Goal: Task Accomplishment & Management: Manage account settings

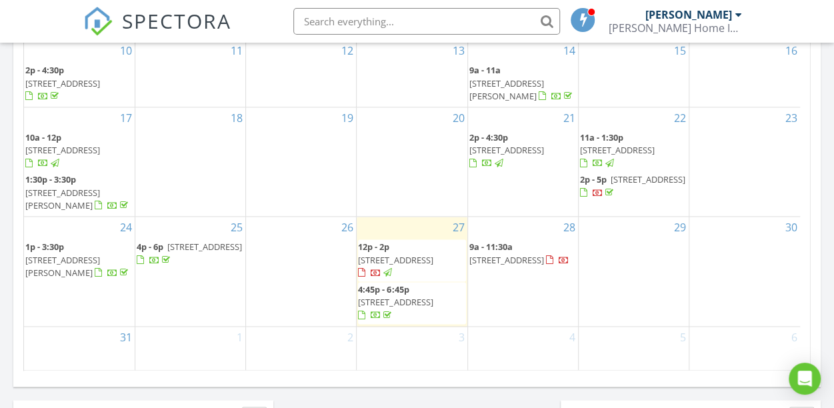
scroll to position [32, 0]
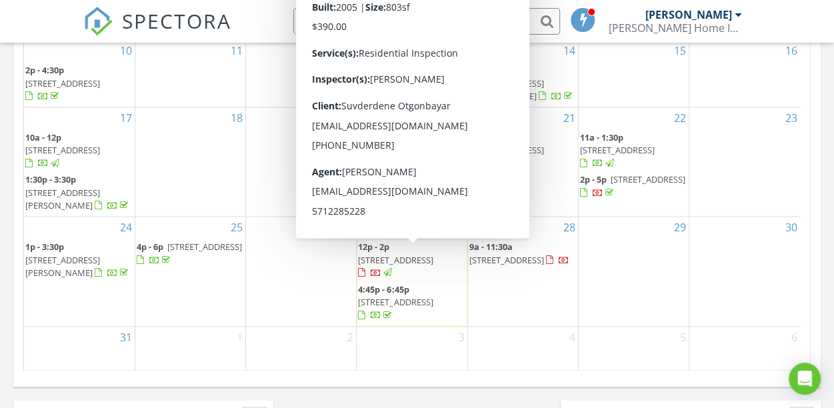
click at [412, 257] on span "42480 Rockrose Square 304, Brambleton 20148" at bounding box center [395, 260] width 75 height 12
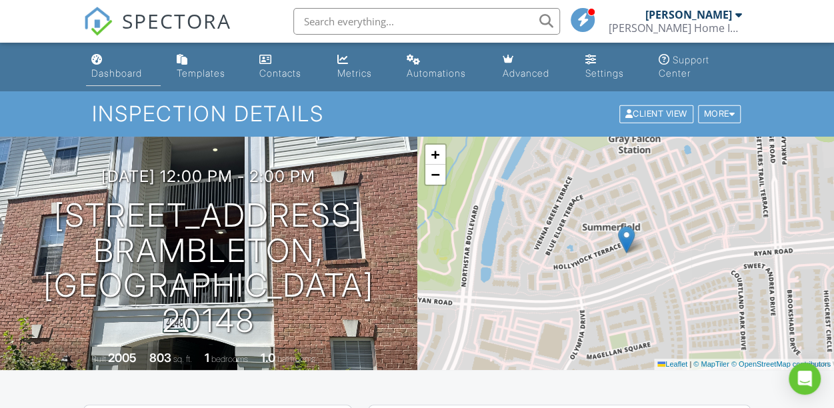
click at [137, 68] on div "Dashboard" at bounding box center [116, 72] width 51 height 11
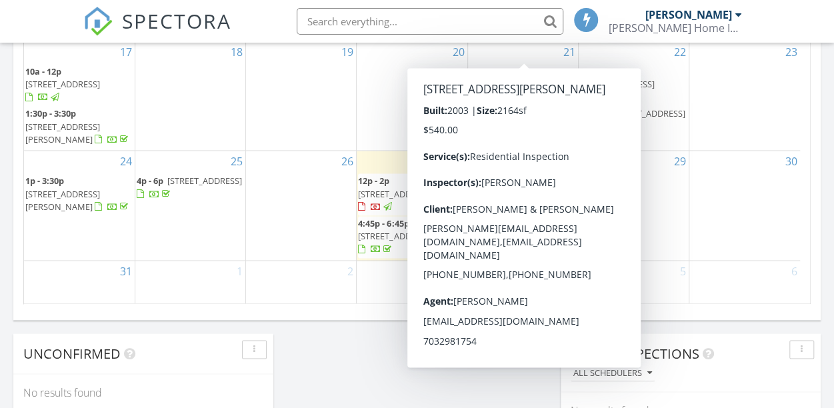
scroll to position [7, 7]
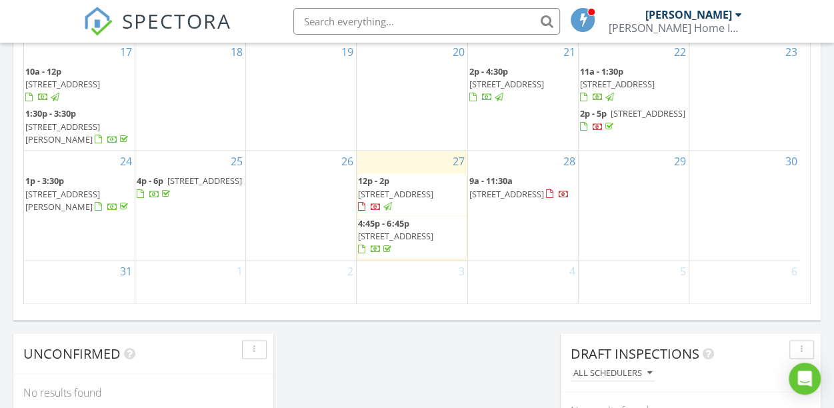
click at [513, 200] on span "6715 Huntsman Blvd, Springfield 22152" at bounding box center [506, 194] width 75 height 12
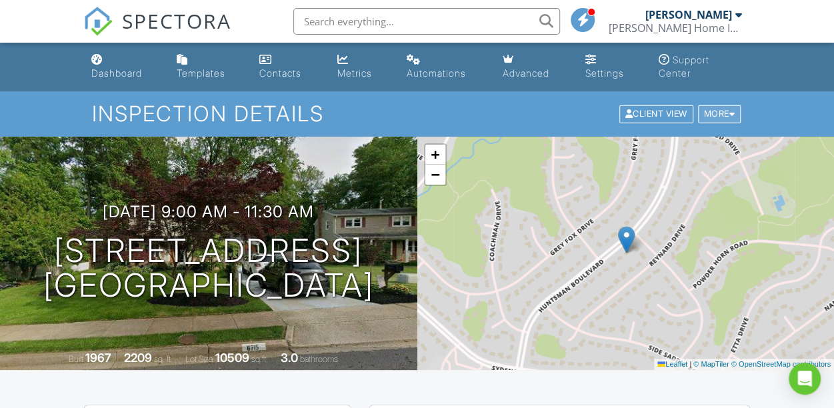
click at [729, 117] on div at bounding box center [732, 114] width 6 height 9
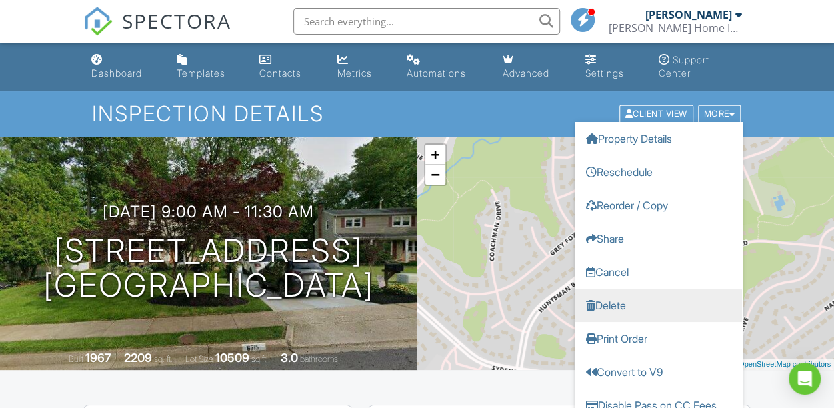
click at [665, 299] on link "Delete" at bounding box center [658, 305] width 167 height 33
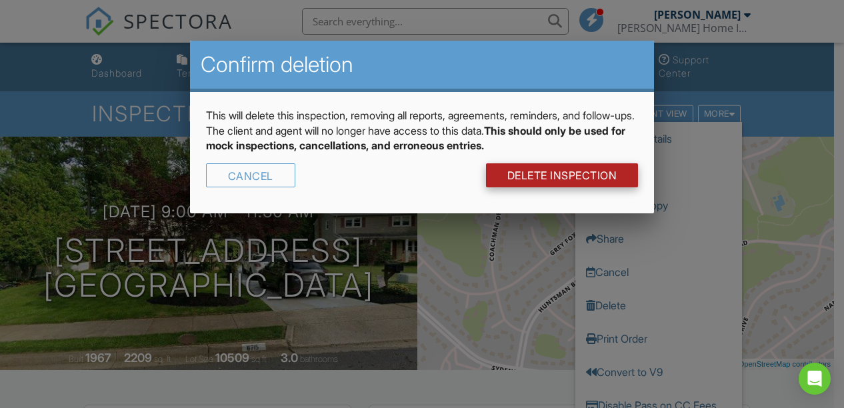
click at [589, 172] on link "DELETE Inspection" at bounding box center [562, 175] width 153 height 24
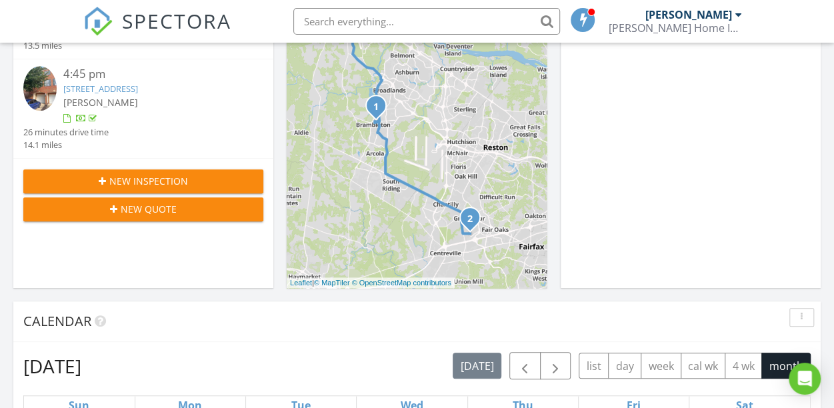
scroll to position [333, 0]
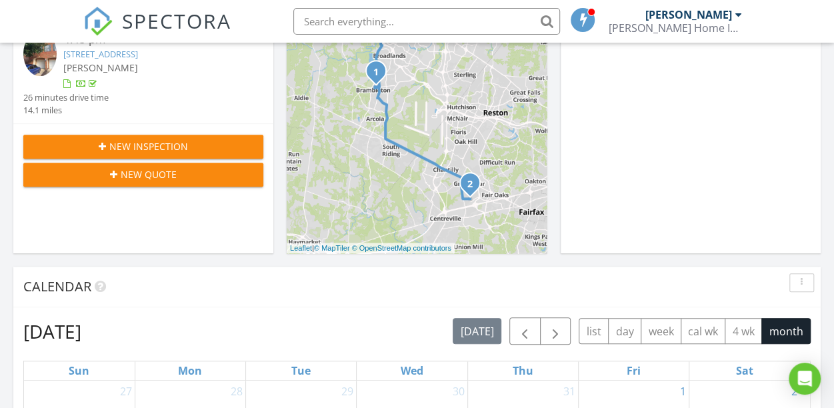
click at [185, 153] on span "New Inspection" at bounding box center [148, 146] width 79 height 14
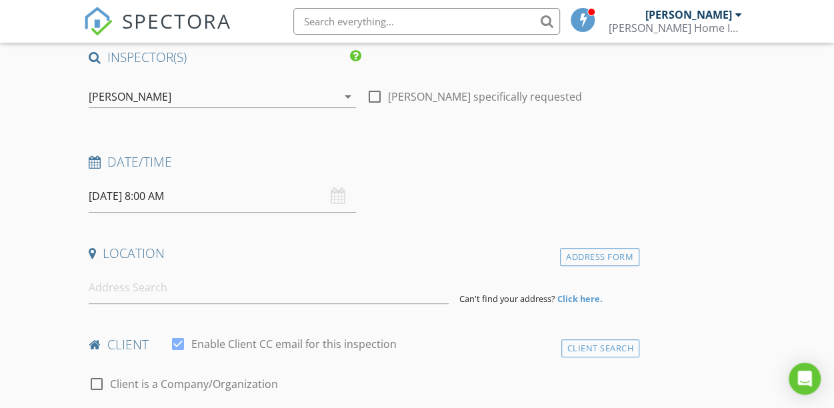
scroll to position [133, 0]
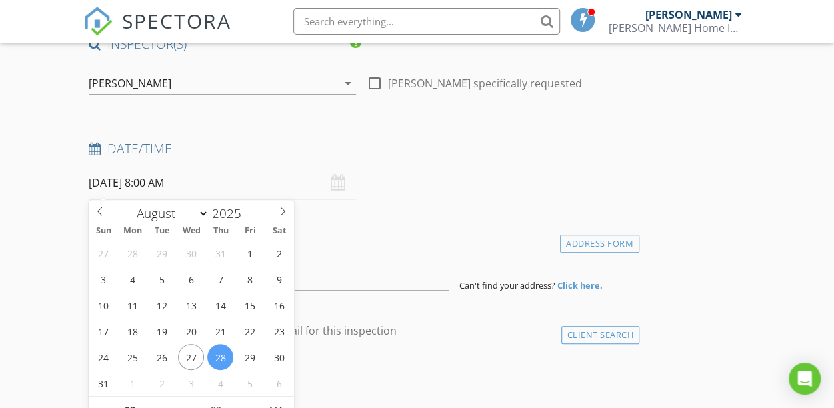
scroll to position [200, 0]
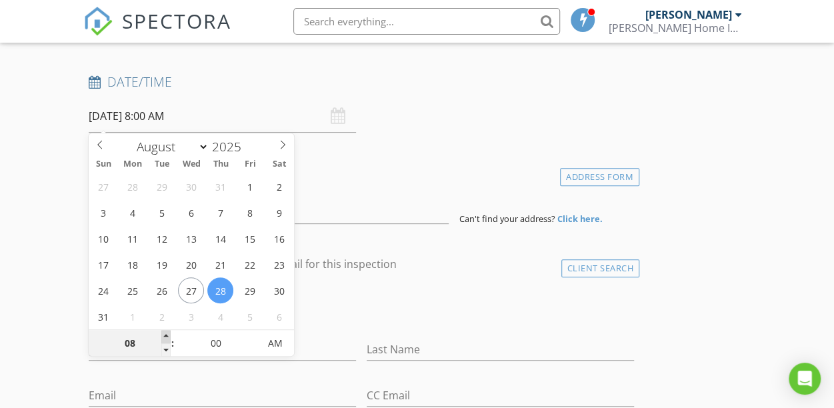
type input "09"
type input "08/28/2025 9:00 AM"
click at [167, 334] on span at bounding box center [165, 336] width 9 height 13
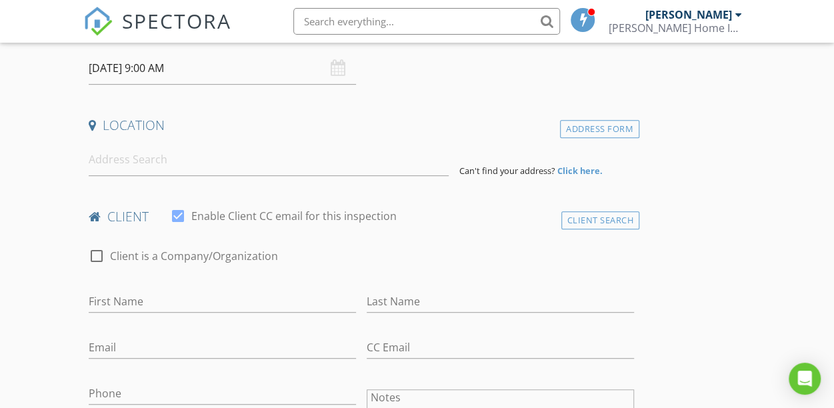
scroll to position [267, 0]
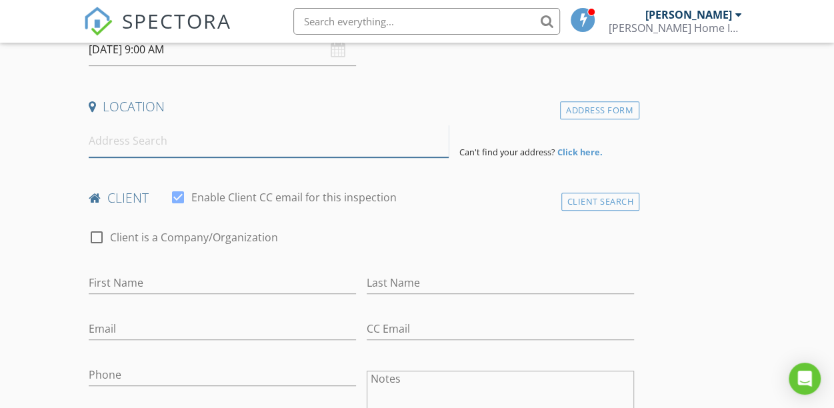
click at [137, 141] on input at bounding box center [269, 141] width 360 height 33
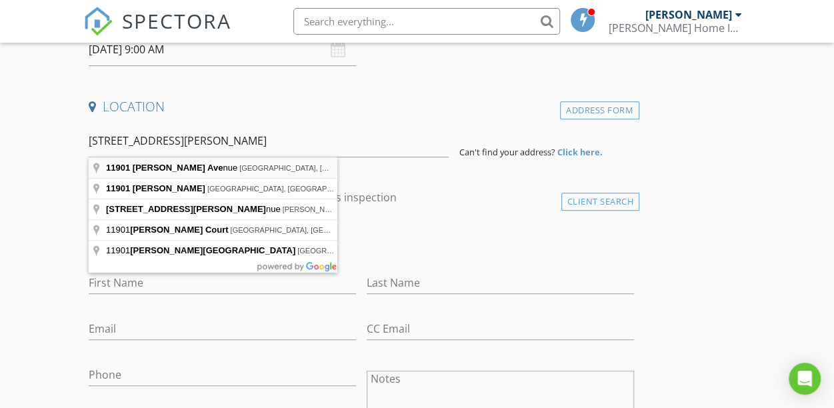
type input "Historic District, 11901 Shirley Avenue, Manassas, VA, USA"
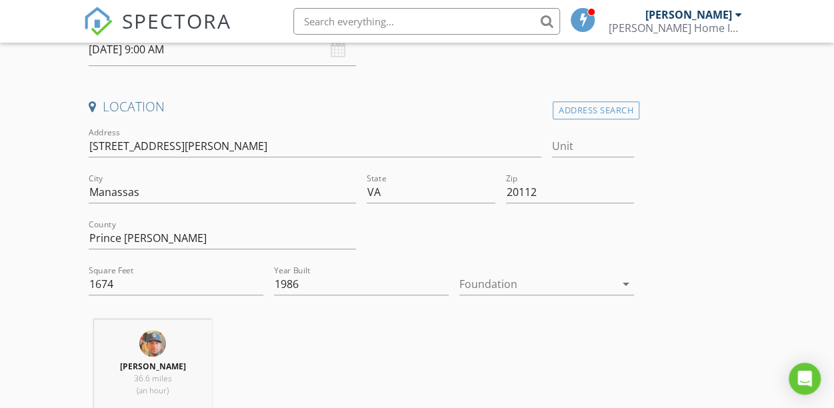
scroll to position [333, 0]
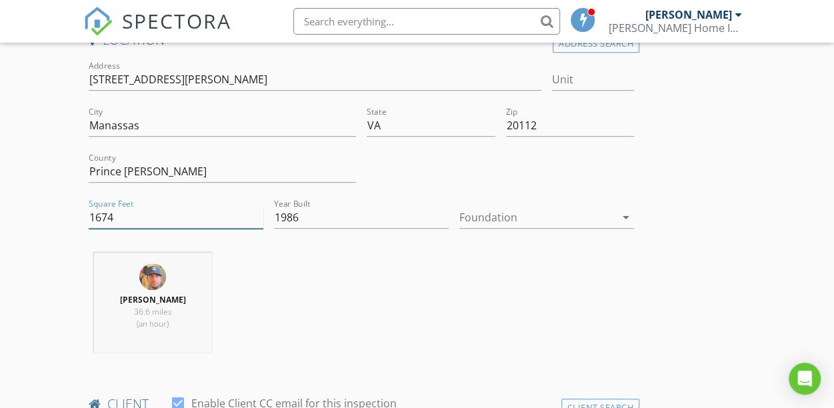
drag, startPoint x: 131, startPoint y: 220, endPoint x: 65, endPoint y: 215, distance: 66.8
type input "3260"
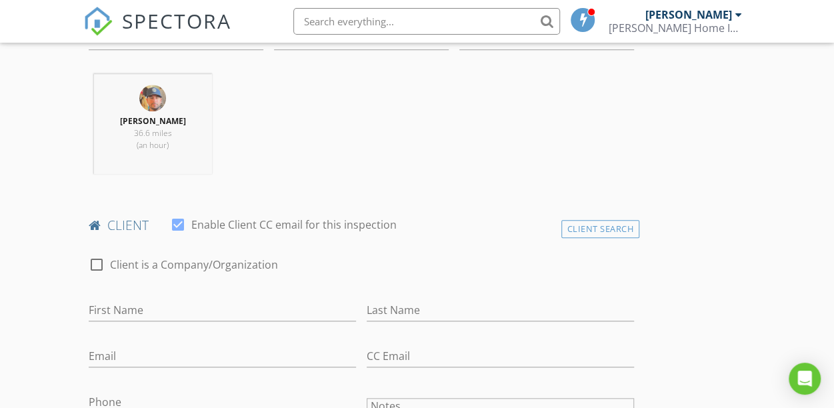
scroll to position [533, 0]
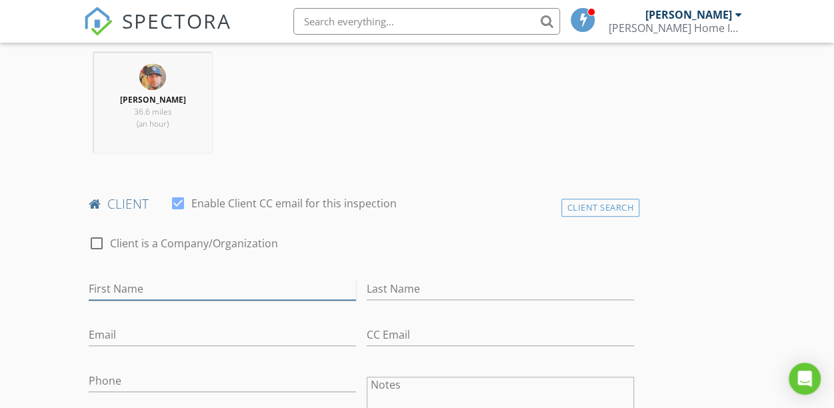
click at [184, 298] on input "First Name" at bounding box center [222, 289] width 267 height 22
click at [195, 290] on input "First Name" at bounding box center [222, 289] width 267 height 22
click at [189, 300] on input "First Name" at bounding box center [222, 289] width 267 height 22
type input "[PERSON_NAME]"
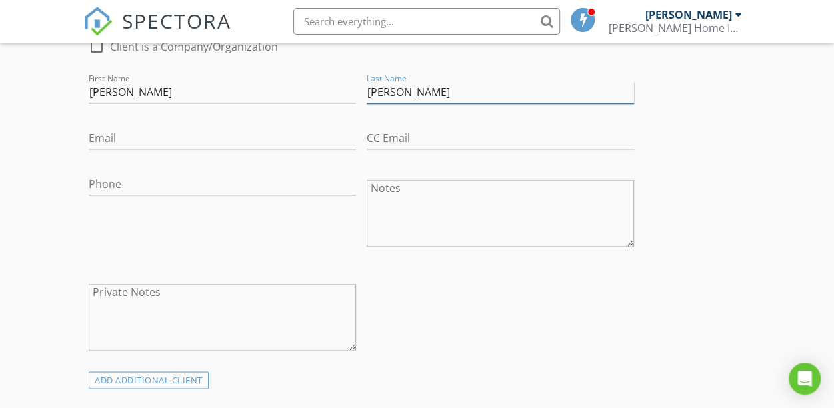
scroll to position [733, 0]
type input "Rogers"
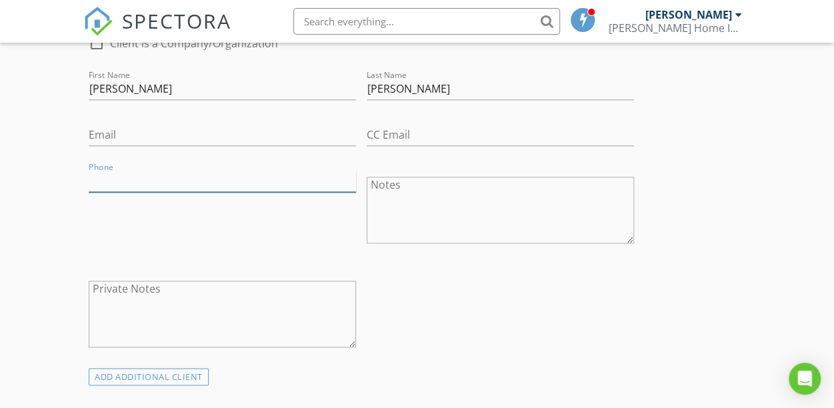
click at [161, 190] on input "Phone" at bounding box center [222, 181] width 267 height 22
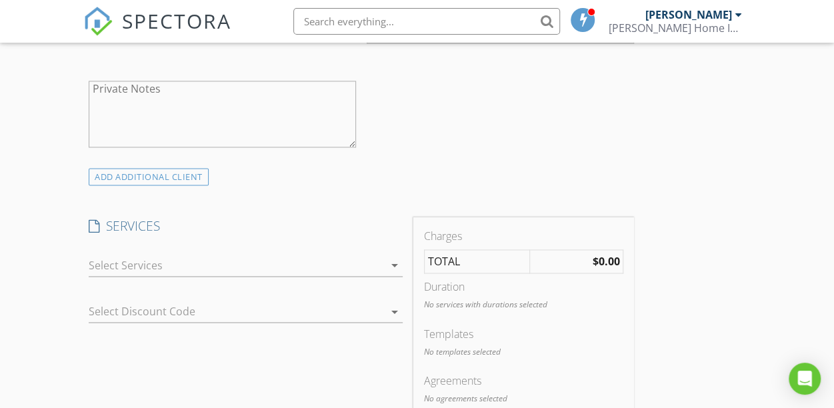
type input "703-298-6847"
click at [258, 272] on div at bounding box center [236, 265] width 295 height 21
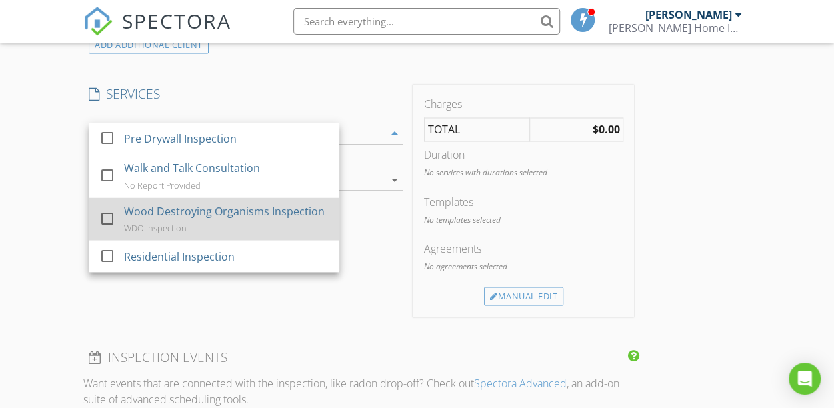
scroll to position [1066, 0]
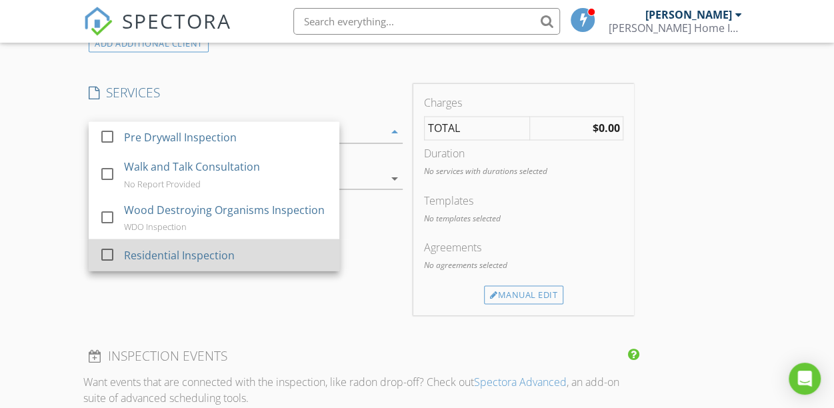
click at [220, 263] on div "Residential Inspection" at bounding box center [179, 255] width 111 height 16
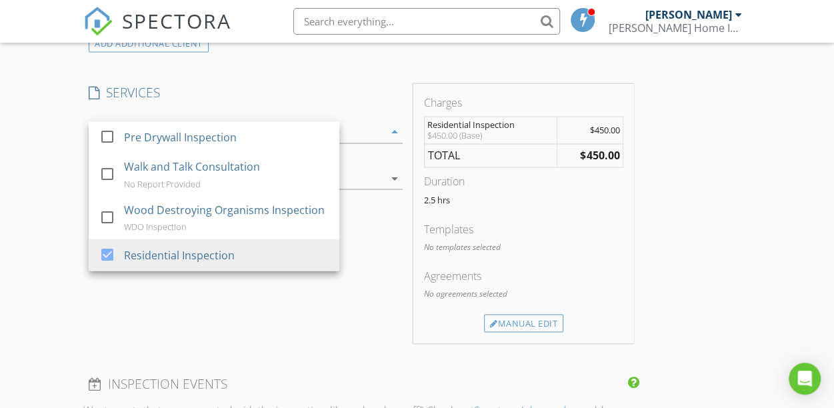
click at [529, 250] on div "INSPECTOR(S) check_box Bryan Brosnan PRIMARY Bryan Brosnan arrow_drop_down chec…" at bounding box center [416, 208] width 667 height 2213
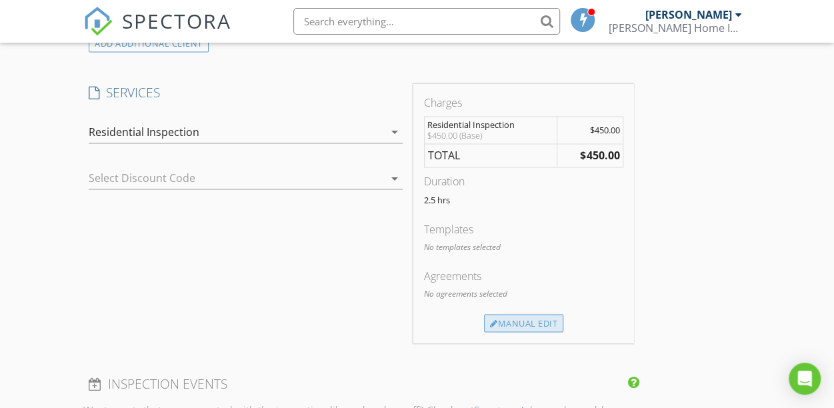
click at [484, 332] on div "Manual Edit" at bounding box center [523, 323] width 79 height 19
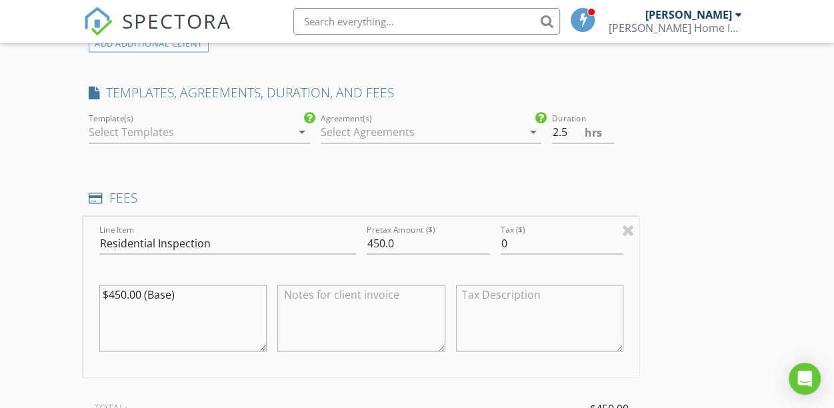
click at [195, 143] on div at bounding box center [190, 131] width 202 height 21
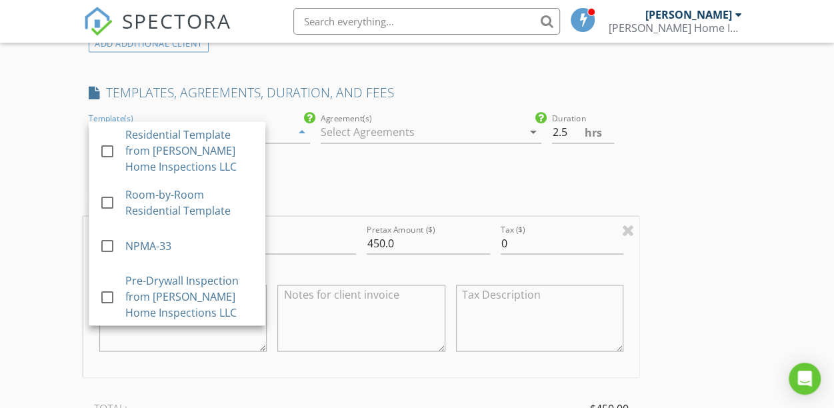
drag, startPoint x: 197, startPoint y: 165, endPoint x: 240, endPoint y: 171, distance: 43.2
click at [197, 165] on div "Residential Template from [PERSON_NAME] Home Inspections LLC" at bounding box center [189, 151] width 129 height 48
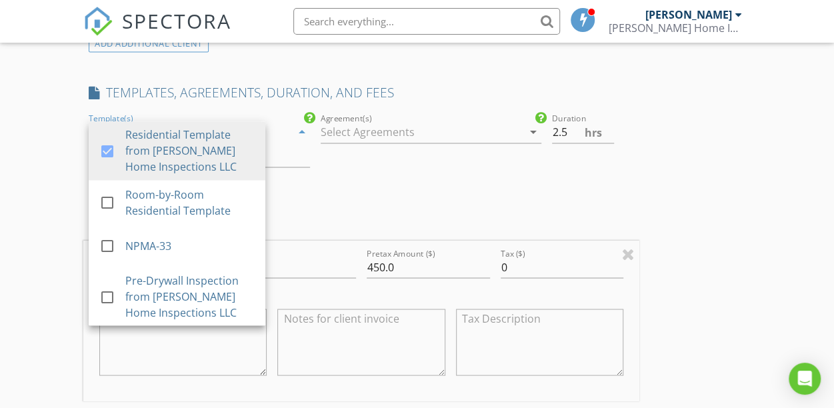
click at [334, 195] on div "INSPECTOR(S) check_box Bryan Brosnan PRIMARY Bryan Brosnan arrow_drop_down chec…" at bounding box center [361, 240] width 556 height 2276
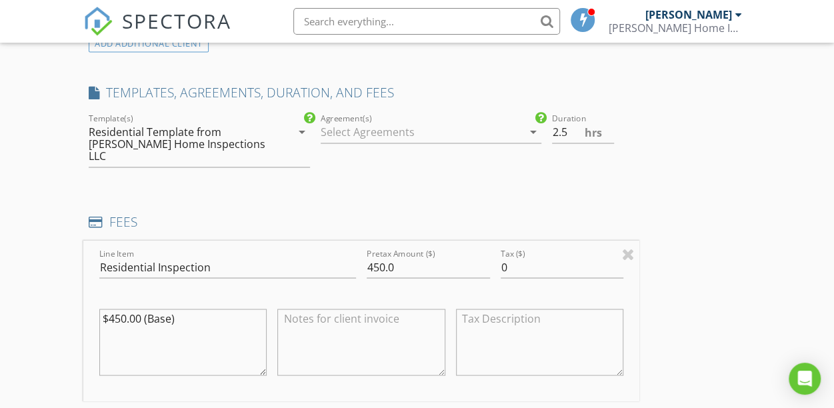
click at [346, 134] on div at bounding box center [421, 131] width 202 height 21
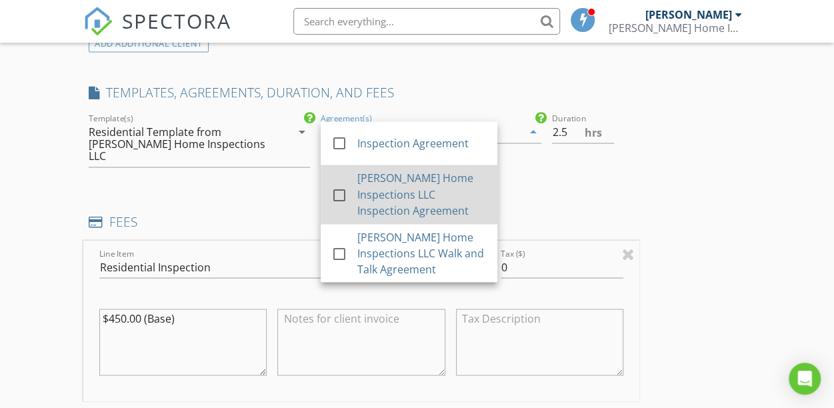
click at [356, 197] on div "[PERSON_NAME] Home Inspections LLC Inspection Agreement" at bounding box center [420, 194] width 129 height 48
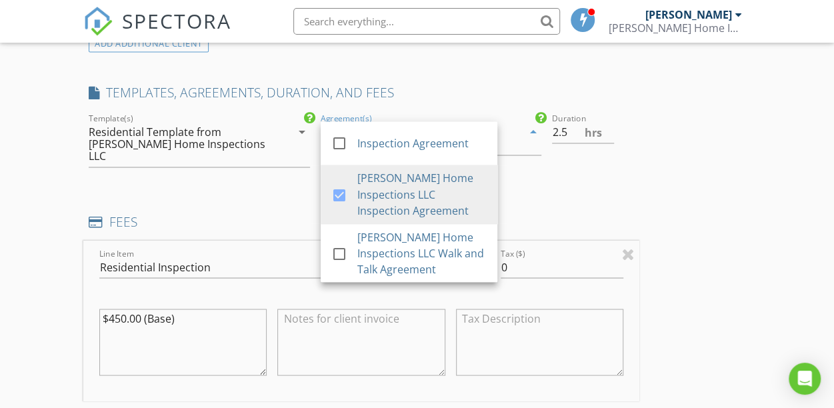
click at [489, 210] on div "INSPECTOR(S) check_box Bryan Brosnan PRIMARY Bryan Brosnan arrow_drop_down chec…" at bounding box center [416, 279] width 667 height 2354
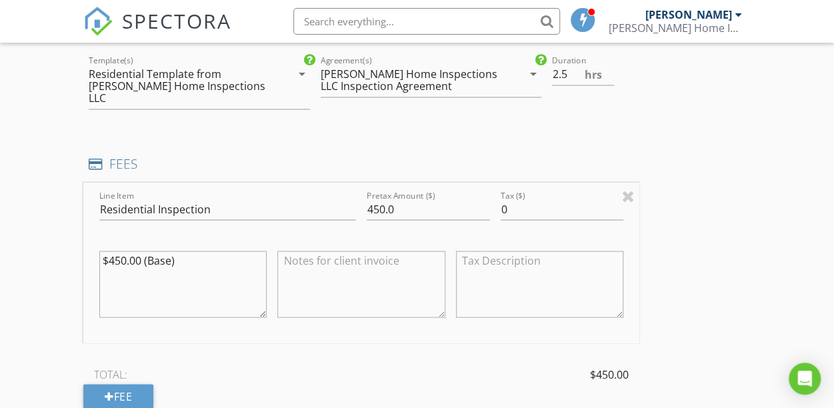
scroll to position [1199, 0]
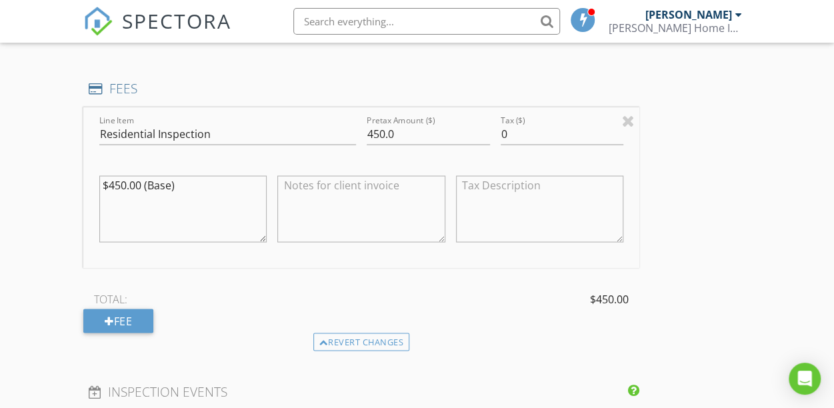
click at [97, 189] on div "$450.00 (Base)" at bounding box center [183, 210] width 178 height 104
drag, startPoint x: 314, startPoint y: 137, endPoint x: 235, endPoint y: 139, distance: 79.3
click at [235, 139] on div "Line Item Residential Inspection Pretax Amount ($) 450.0 Tax ($) 0" at bounding box center [361, 187] width 556 height 161
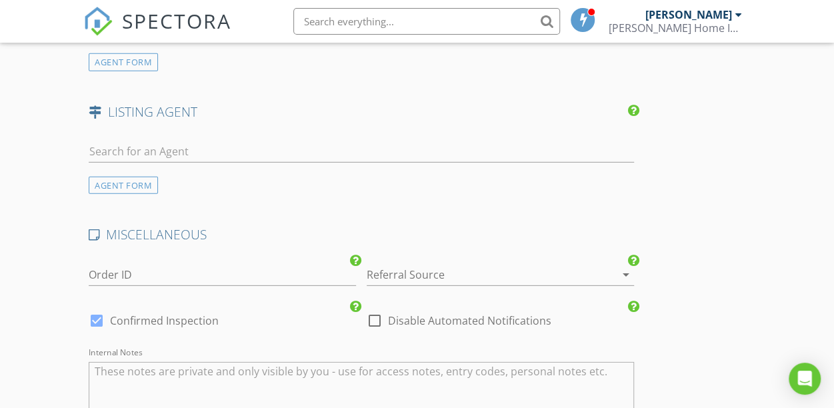
scroll to position [2154, 0]
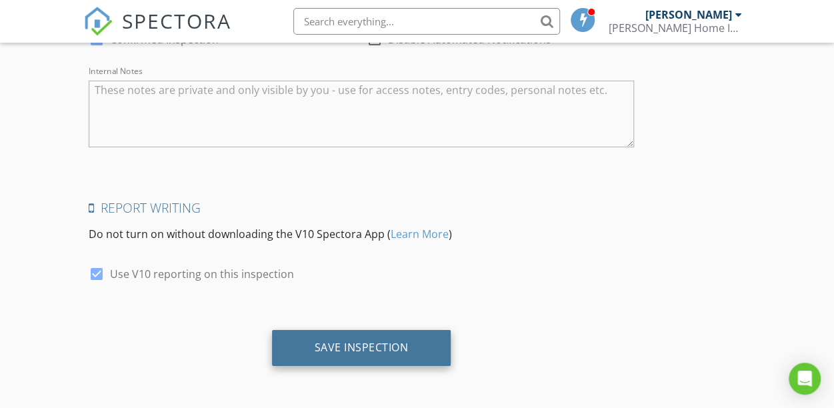
type input "640"
click at [314, 349] on div "Save Inspection" at bounding box center [361, 346] width 94 height 13
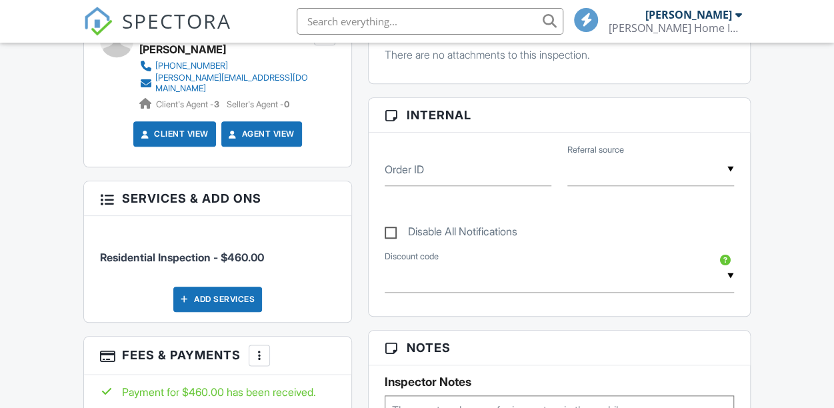
scroll to position [733, 0]
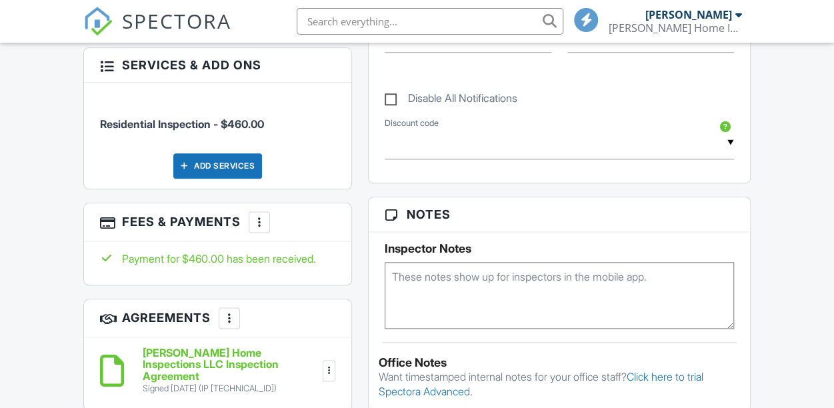
click at [270, 215] on div "More" at bounding box center [259, 221] width 21 height 21
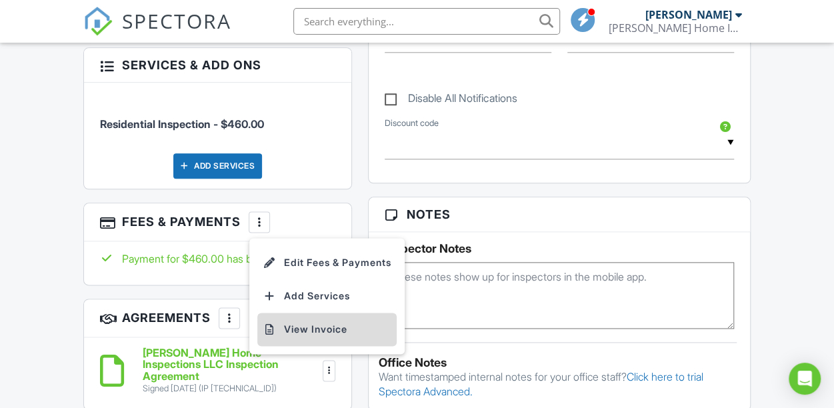
click at [322, 320] on li "View Invoice" at bounding box center [326, 328] width 139 height 33
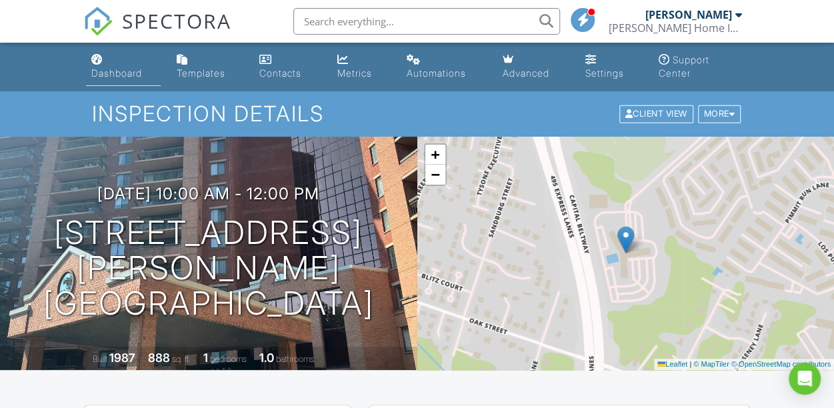
click at [128, 75] on div "Dashboard" at bounding box center [116, 72] width 51 height 11
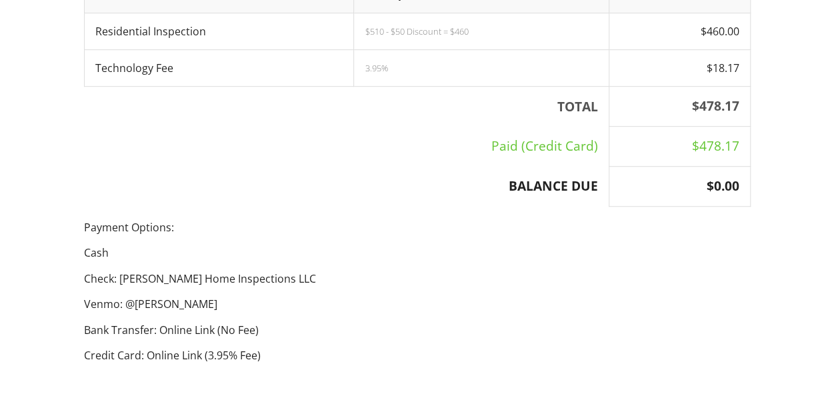
scroll to position [400, 0]
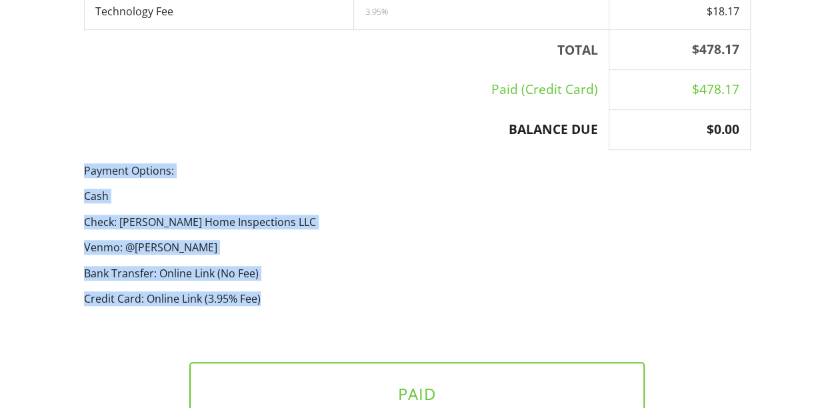
drag, startPoint x: 239, startPoint y: 292, endPoint x: 49, endPoint y: 169, distance: 227.0
click at [49, 169] on div "[PERSON_NAME] Home Inspections LLC 7039997457 [EMAIL_ADDRESS][DOMAIN_NAME] INVO…" at bounding box center [417, 83] width 834 height 882
copy div "Payment Options: Cash Check: [PERSON_NAME] Home Inspections LLC Venmo: @[PERSON…"
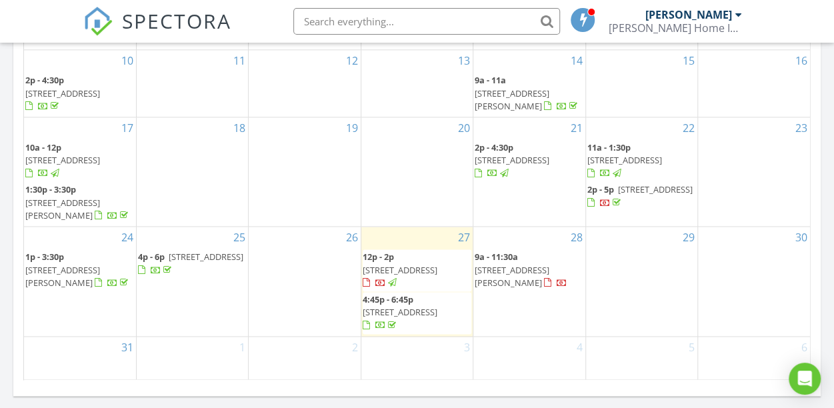
scroll to position [933, 0]
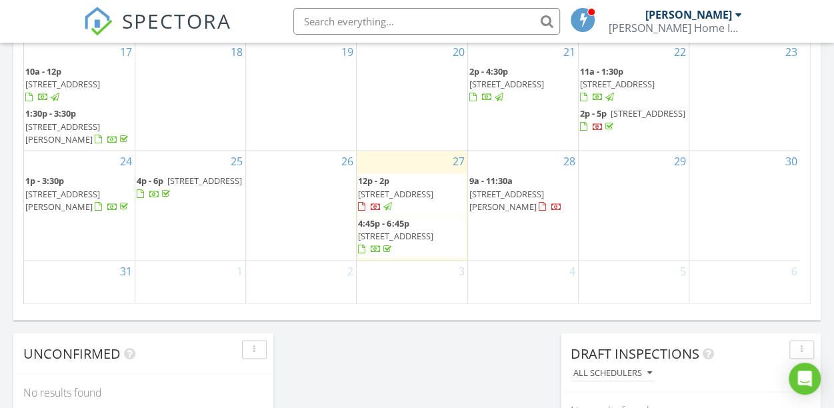
click at [528, 213] on span "11901 Shirley Ave, Manassas 20112" at bounding box center [506, 200] width 75 height 25
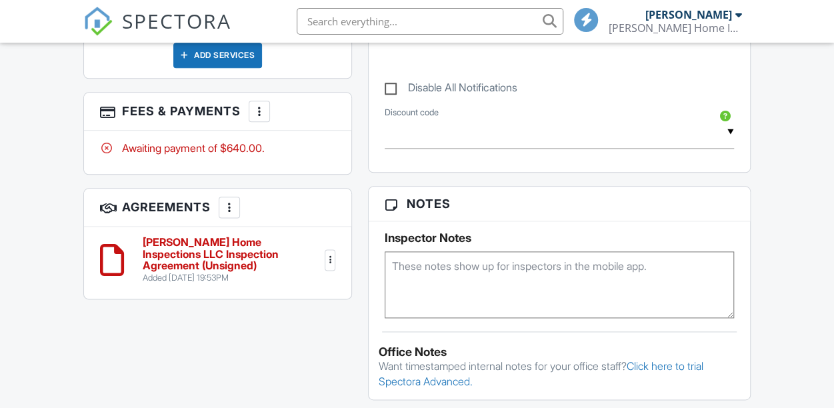
click at [263, 105] on div at bounding box center [259, 111] width 13 height 13
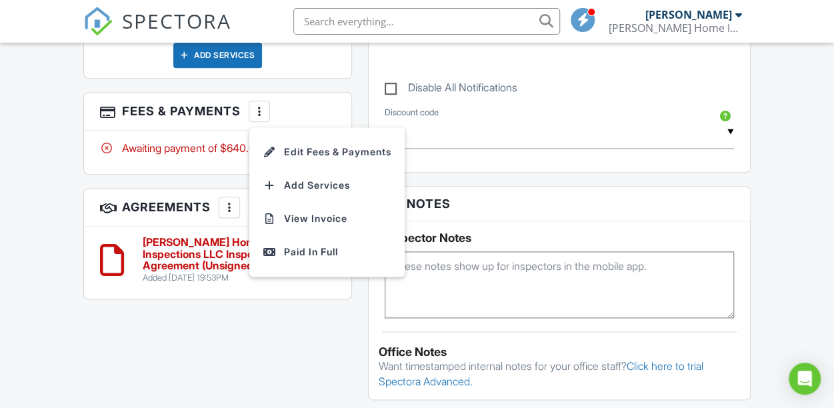
click at [289, 143] on li "Edit Fees & Payments" at bounding box center [326, 151] width 139 height 33
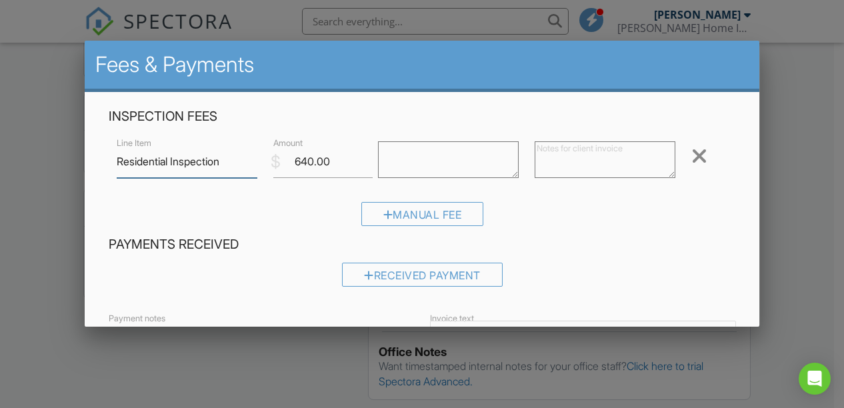
scroll to position [200, 0]
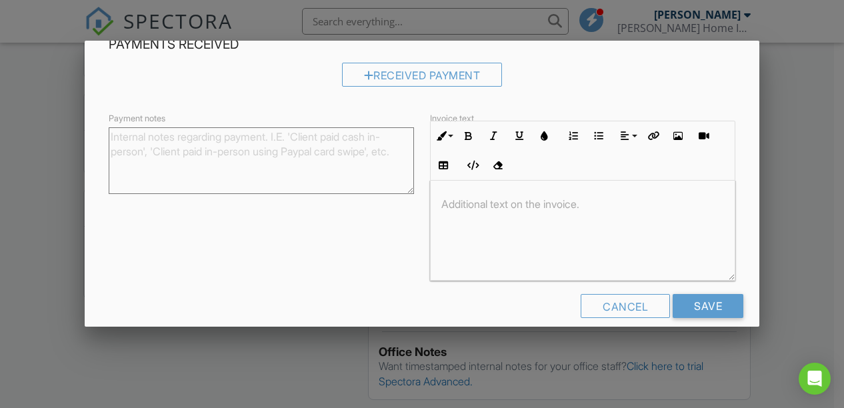
click at [560, 220] on div at bounding box center [582, 231] width 304 height 100
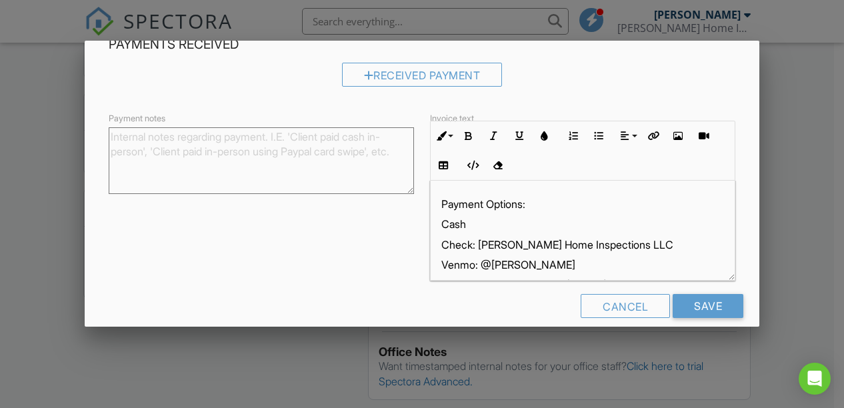
scroll to position [0, 0]
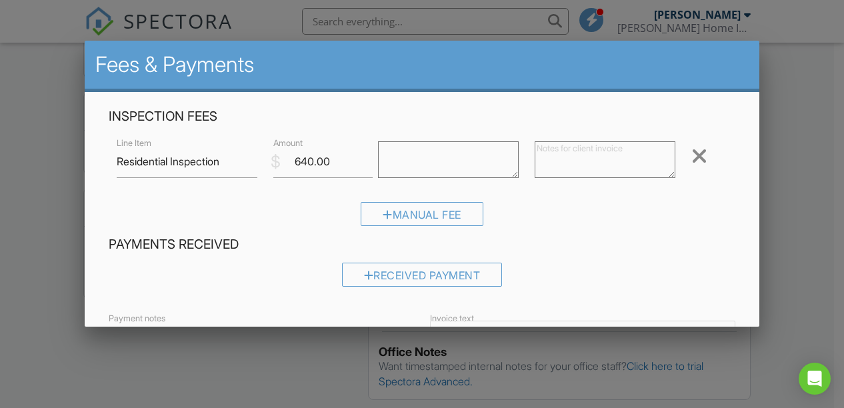
click at [543, 151] on textarea at bounding box center [604, 159] width 141 height 37
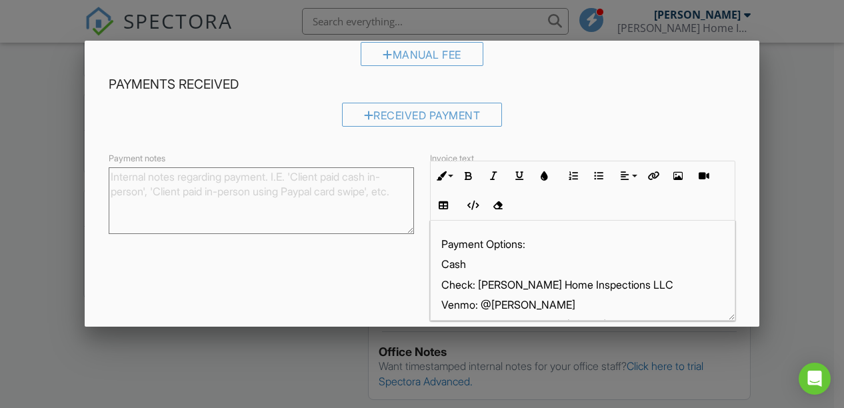
scroll to position [217, 0]
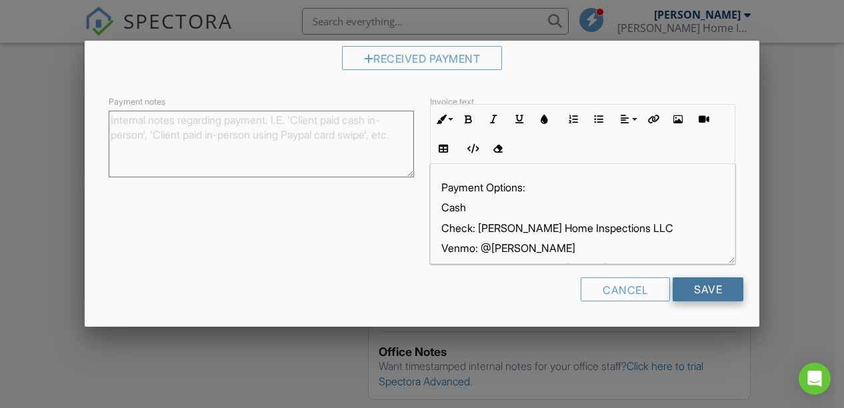
type textarea "$690 - $50 Discount = $640"
click at [699, 293] on input "Save" at bounding box center [707, 289] width 71 height 24
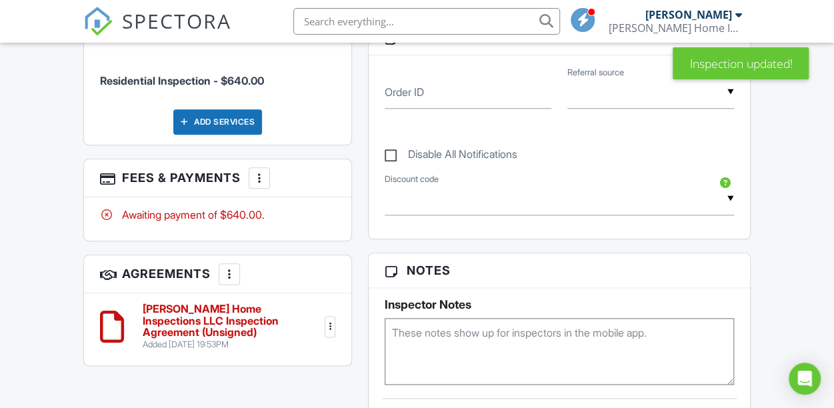
click at [257, 171] on div at bounding box center [259, 177] width 13 height 13
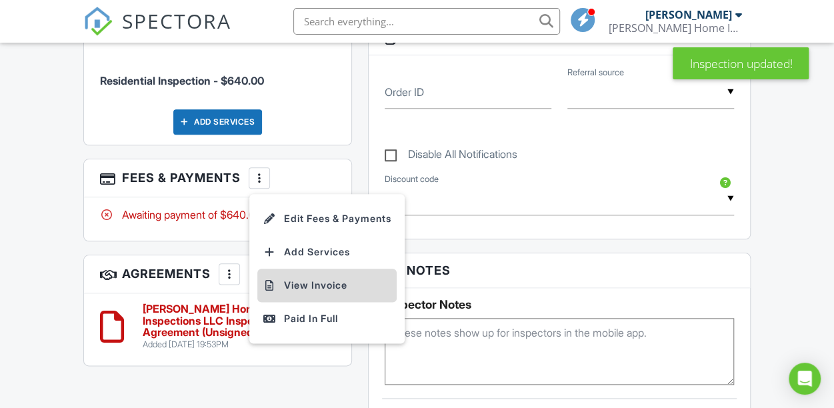
click at [334, 286] on li "View Invoice" at bounding box center [326, 285] width 139 height 33
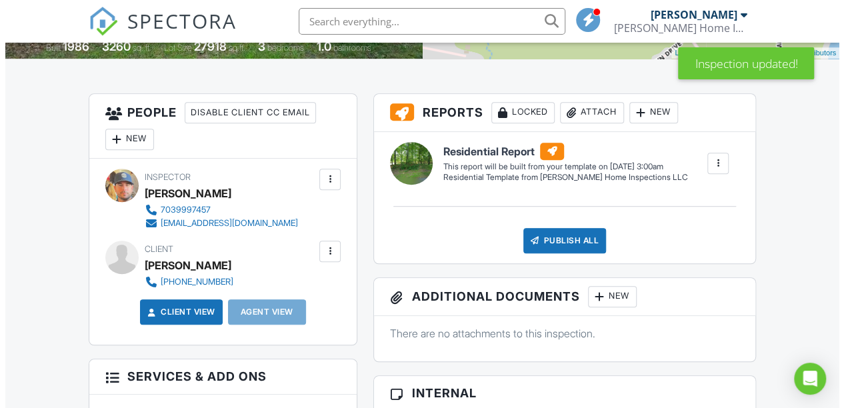
scroll to position [466, 0]
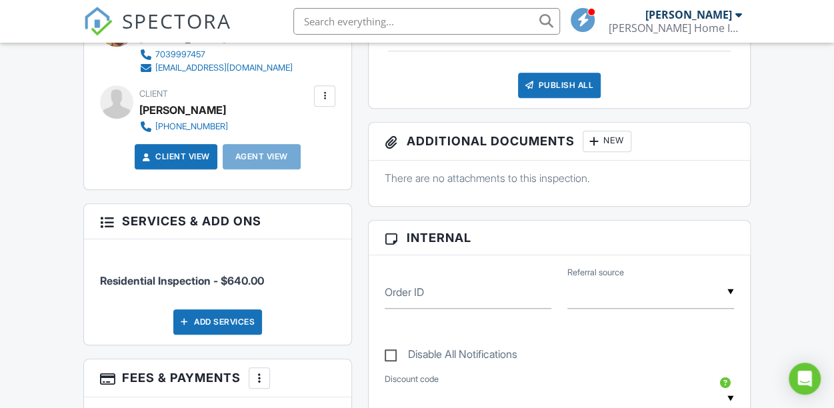
click at [324, 95] on div at bounding box center [324, 95] width 13 height 13
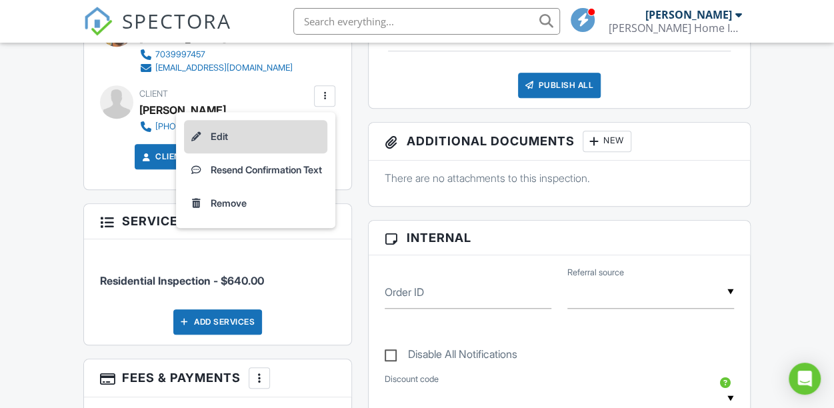
click at [281, 143] on li "Edit" at bounding box center [255, 136] width 143 height 33
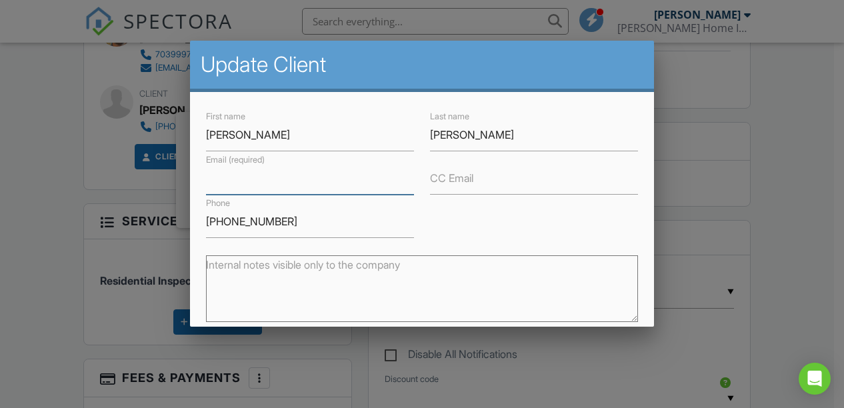
click at [306, 184] on input "Email (required)" at bounding box center [310, 178] width 208 height 33
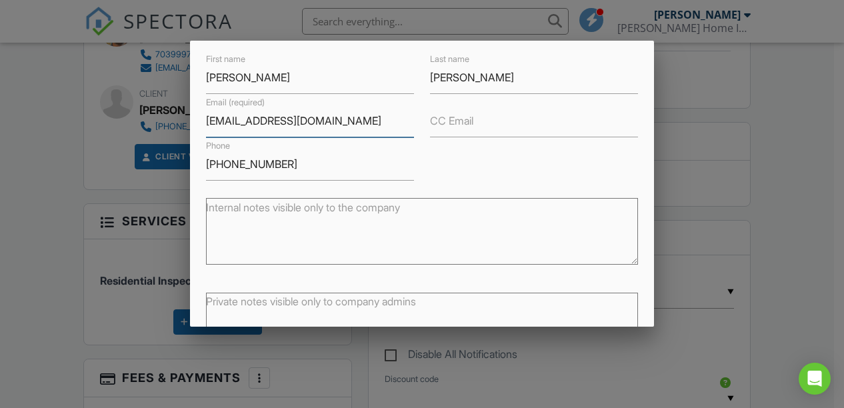
scroll to position [133, 0]
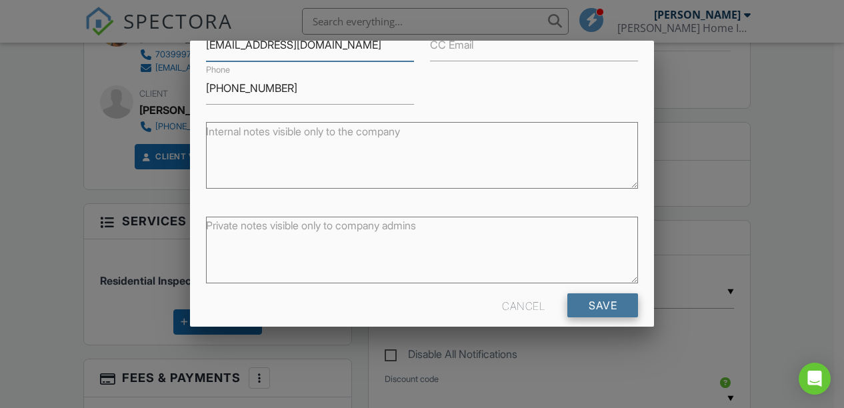
type input "megan.klimek1@gmail.com"
click at [596, 298] on input "Save" at bounding box center [602, 305] width 71 height 24
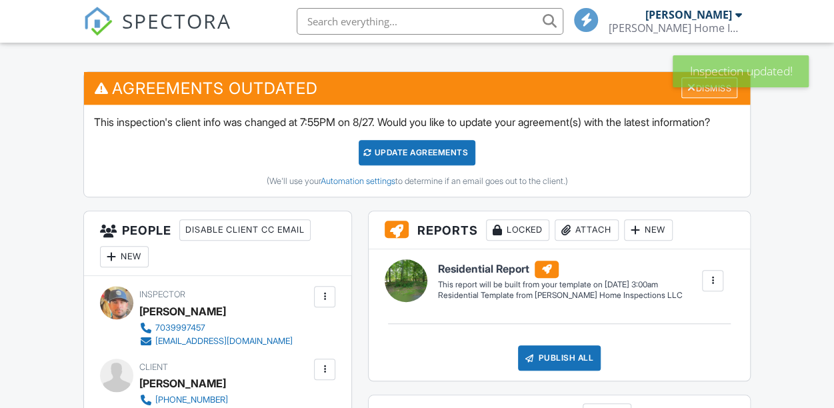
scroll to position [333, 0]
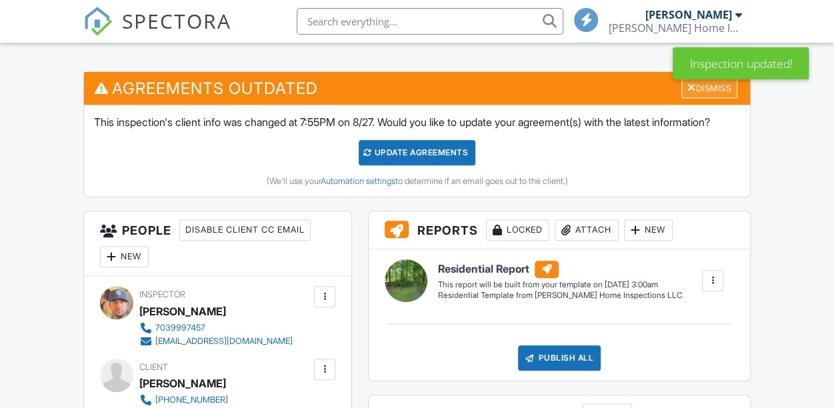
click at [724, 91] on div "Dismiss" at bounding box center [709, 87] width 56 height 21
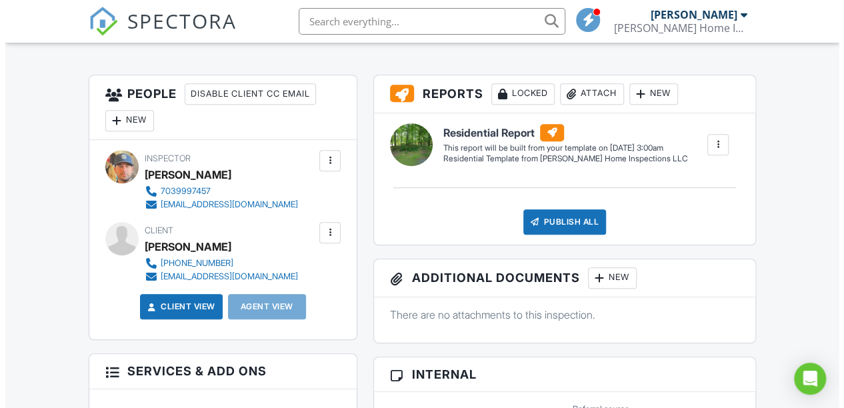
scroll to position [282, 0]
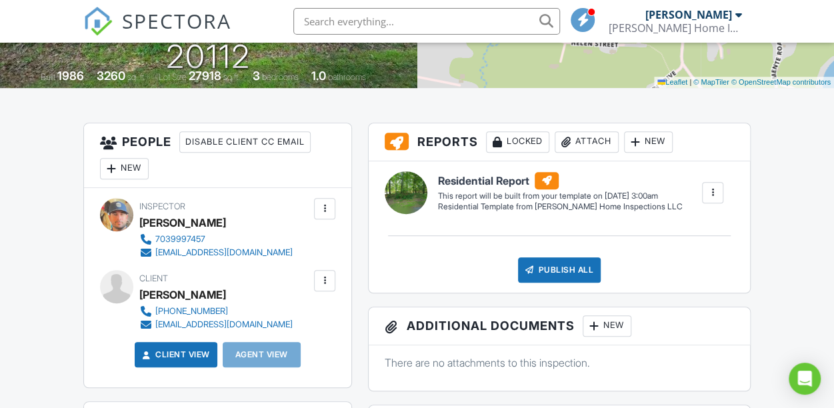
click at [139, 168] on div "New" at bounding box center [124, 168] width 49 height 21
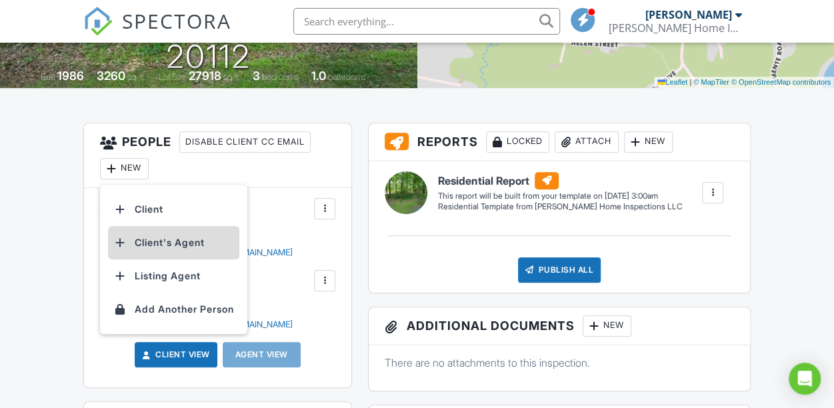
click at [199, 245] on li "Client's Agent" at bounding box center [173, 242] width 131 height 33
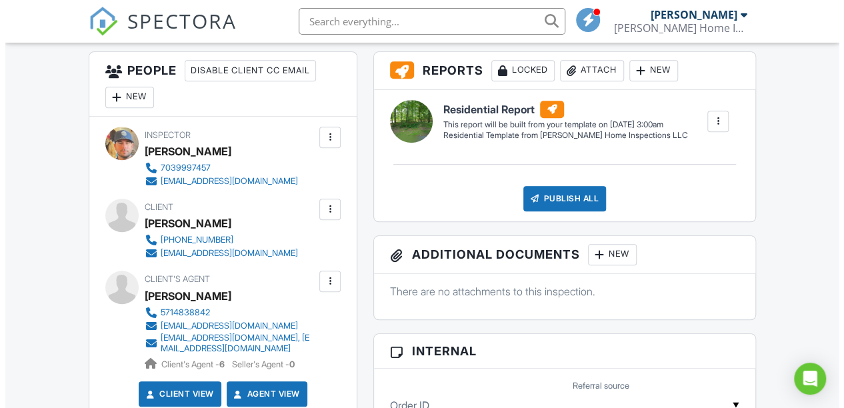
scroll to position [382, 0]
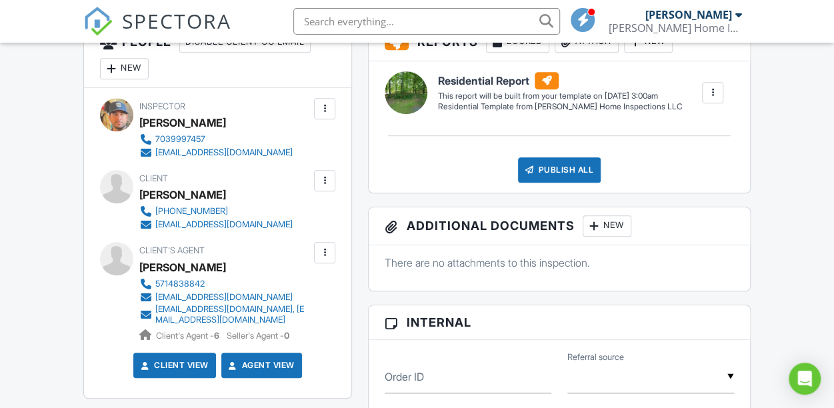
click at [324, 185] on div at bounding box center [324, 180] width 13 height 13
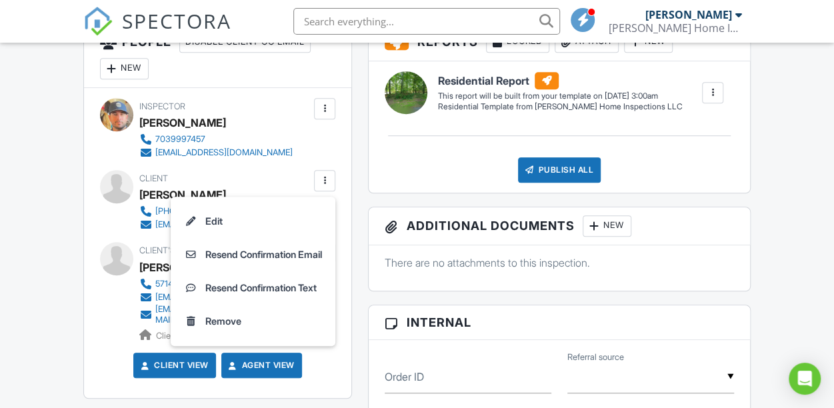
click at [308, 247] on li "Resend Confirmation Email" at bounding box center [253, 254] width 149 height 33
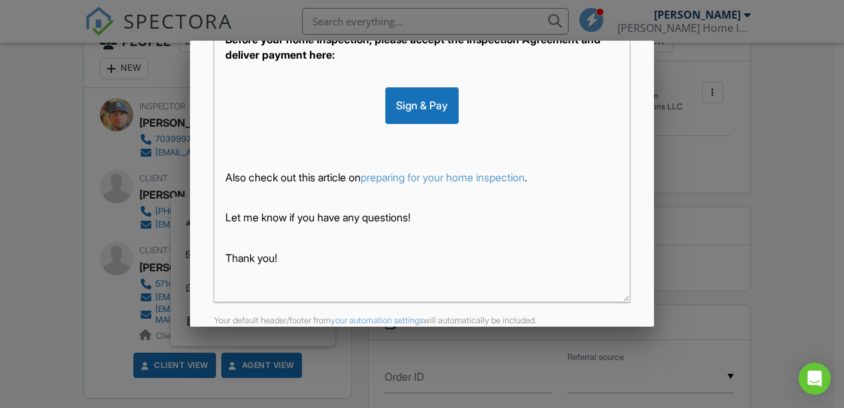
scroll to position [368, 0]
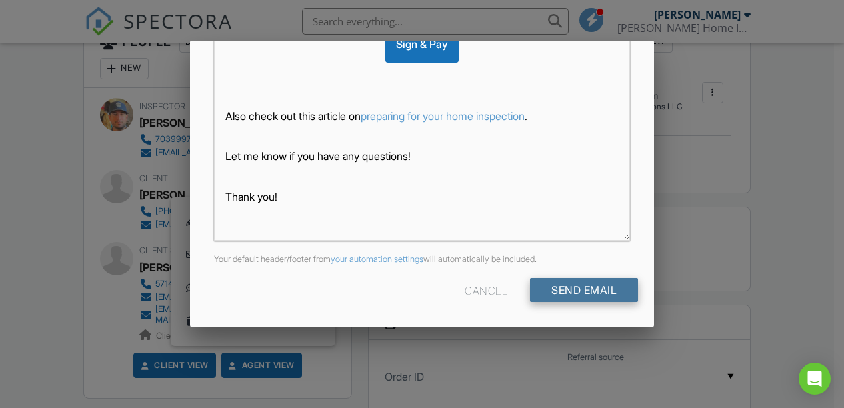
click at [587, 291] on input "Send Email" at bounding box center [584, 290] width 108 height 24
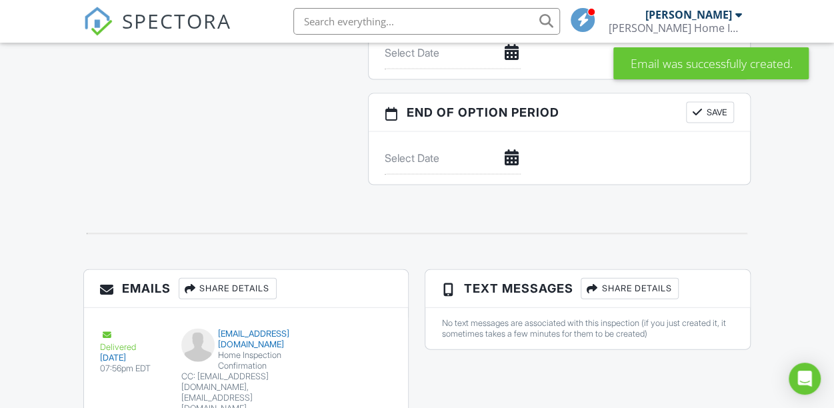
scroll to position [1447, 0]
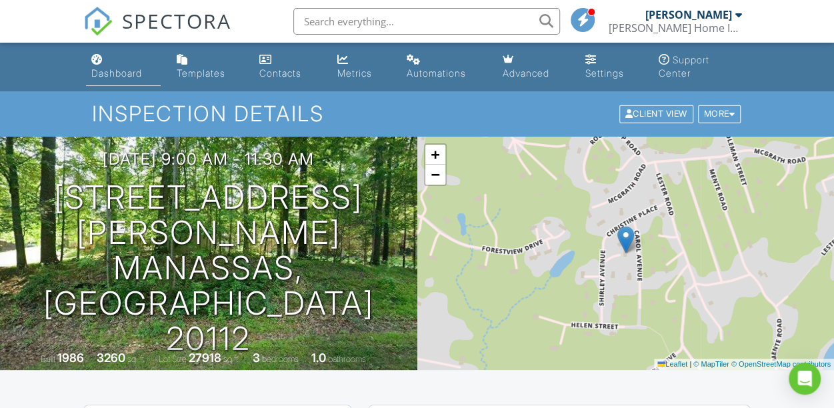
click at [127, 72] on div "Dashboard" at bounding box center [116, 72] width 51 height 11
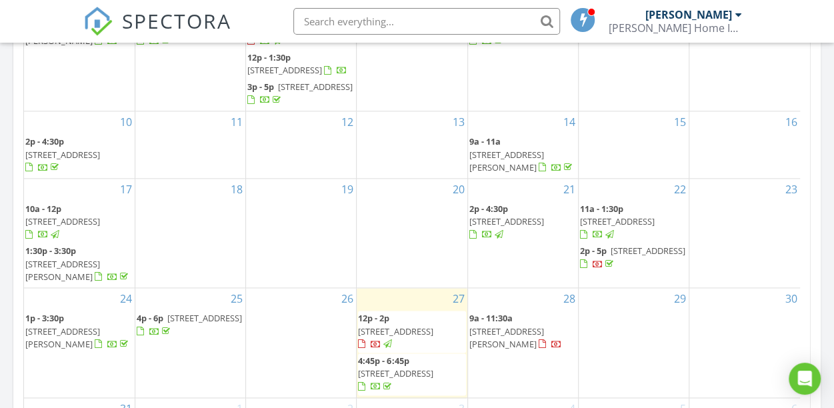
scroll to position [866, 0]
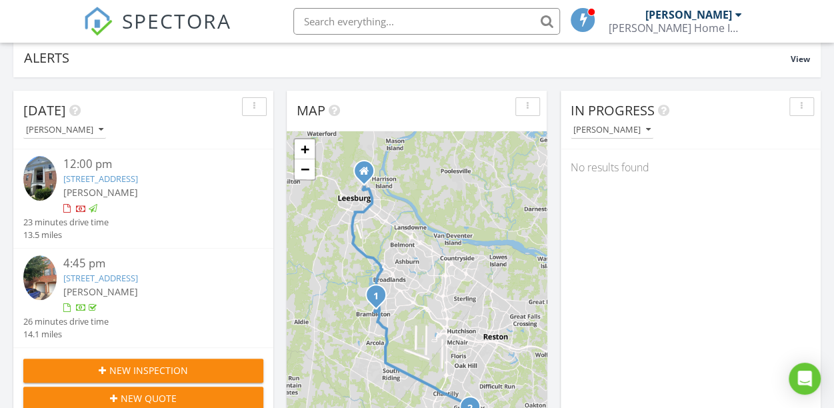
scroll to position [0, 0]
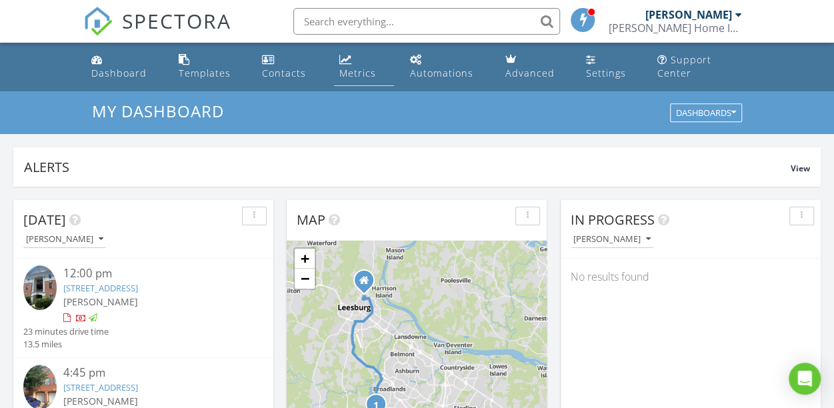
click at [359, 67] on div "Metrics" at bounding box center [357, 73] width 37 height 13
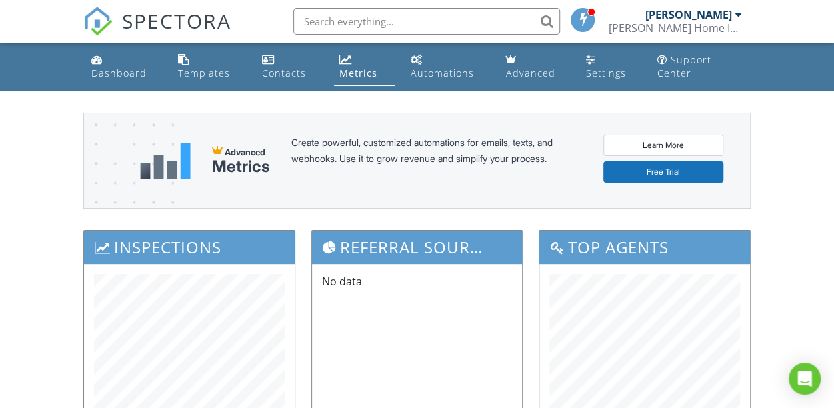
click at [692, 23] on div "[PERSON_NAME] Home Inspections LLC" at bounding box center [674, 27] width 133 height 13
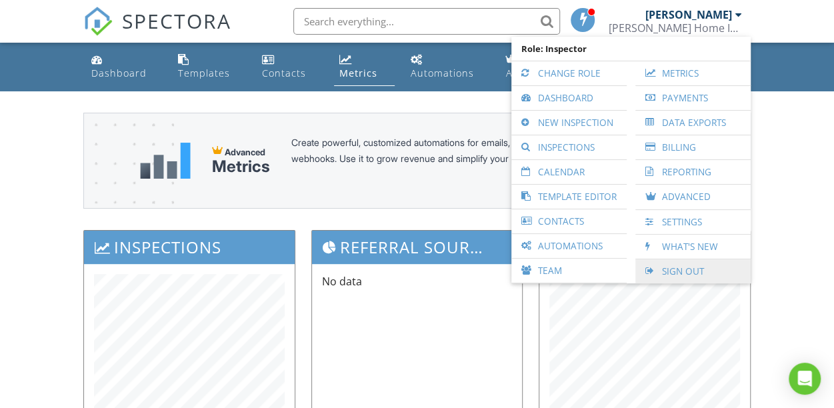
click at [713, 271] on link "Sign Out" at bounding box center [693, 271] width 102 height 24
